Goal: Transaction & Acquisition: Purchase product/service

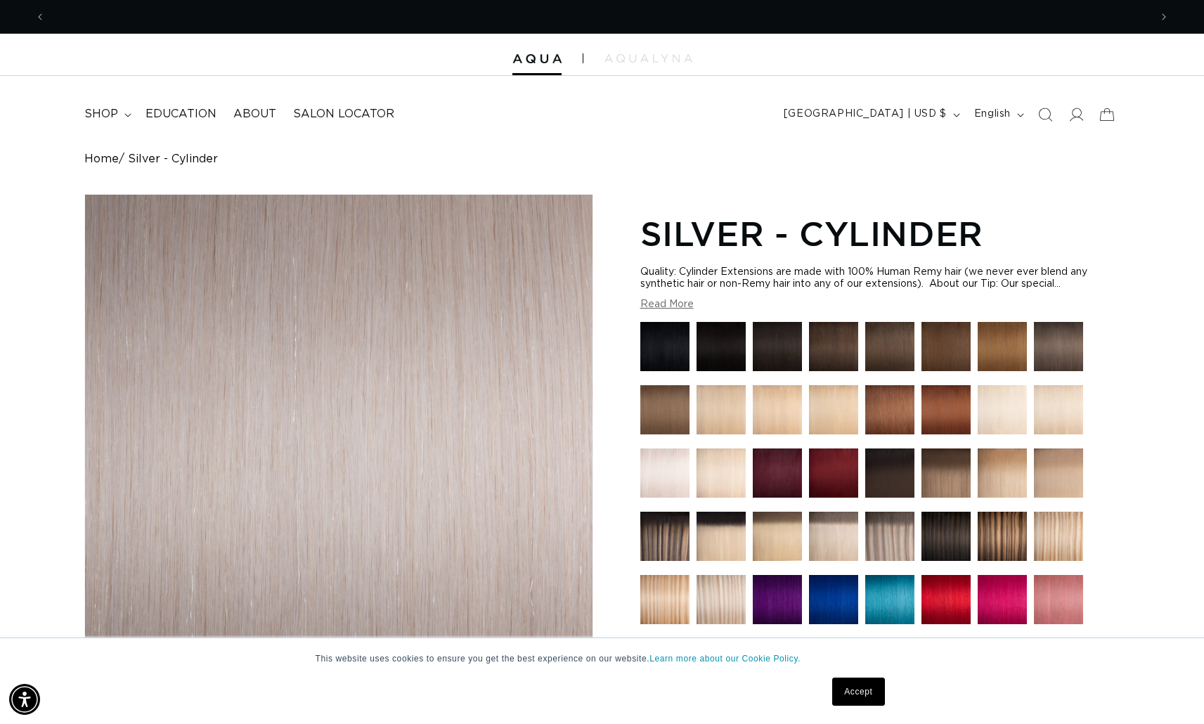
scroll to position [0, 1104]
